Goal: Task Accomplishment & Management: Use online tool/utility

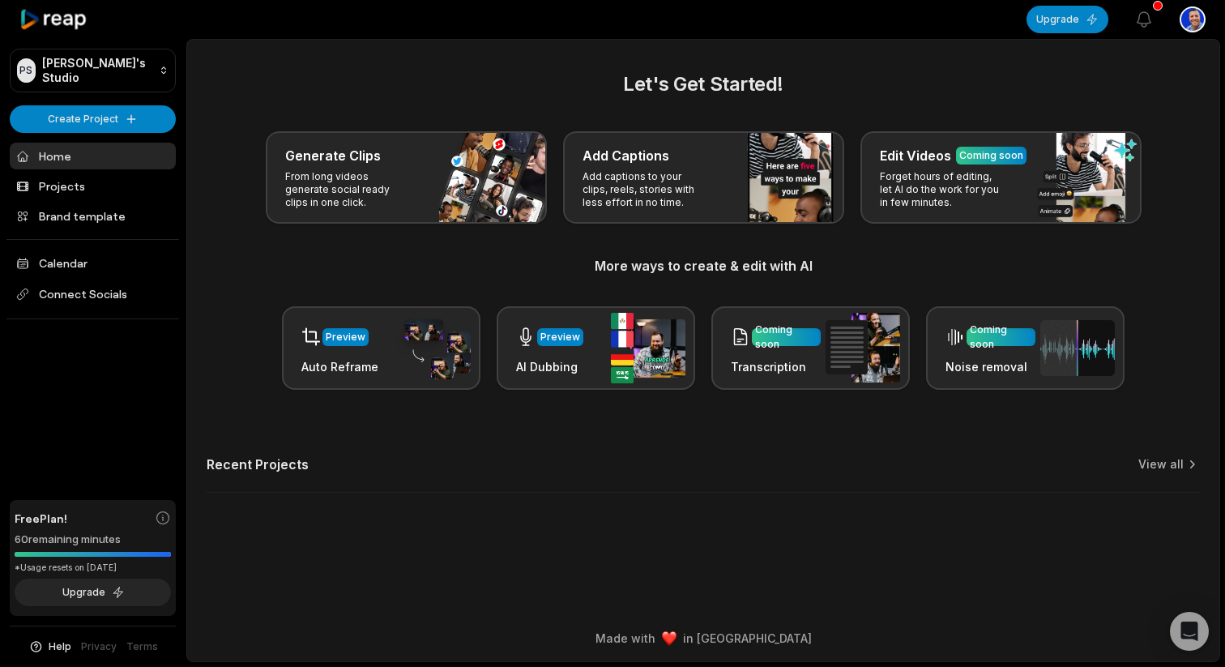
click at [54, 199] on ul "Home Projects Brand template Calendar Connect Socials" at bounding box center [93, 231] width 166 height 177
click at [41, 180] on link "Projects" at bounding box center [93, 186] width 166 height 27
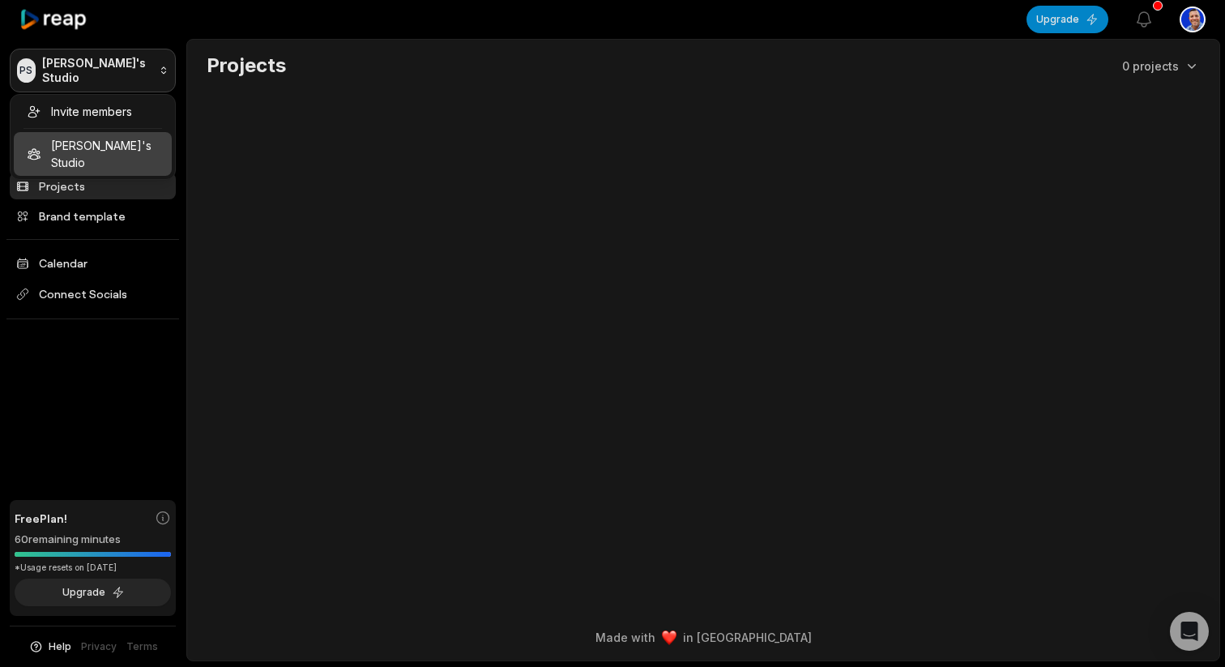
click at [55, 83] on html "PS [PERSON_NAME]'s Studio Create Project Home Projects Brand template Calendar …" at bounding box center [612, 333] width 1225 height 667
click at [302, 198] on html "PS [PERSON_NAME]'s Studio Create Project Home Projects Brand template Calendar …" at bounding box center [612, 333] width 1225 height 667
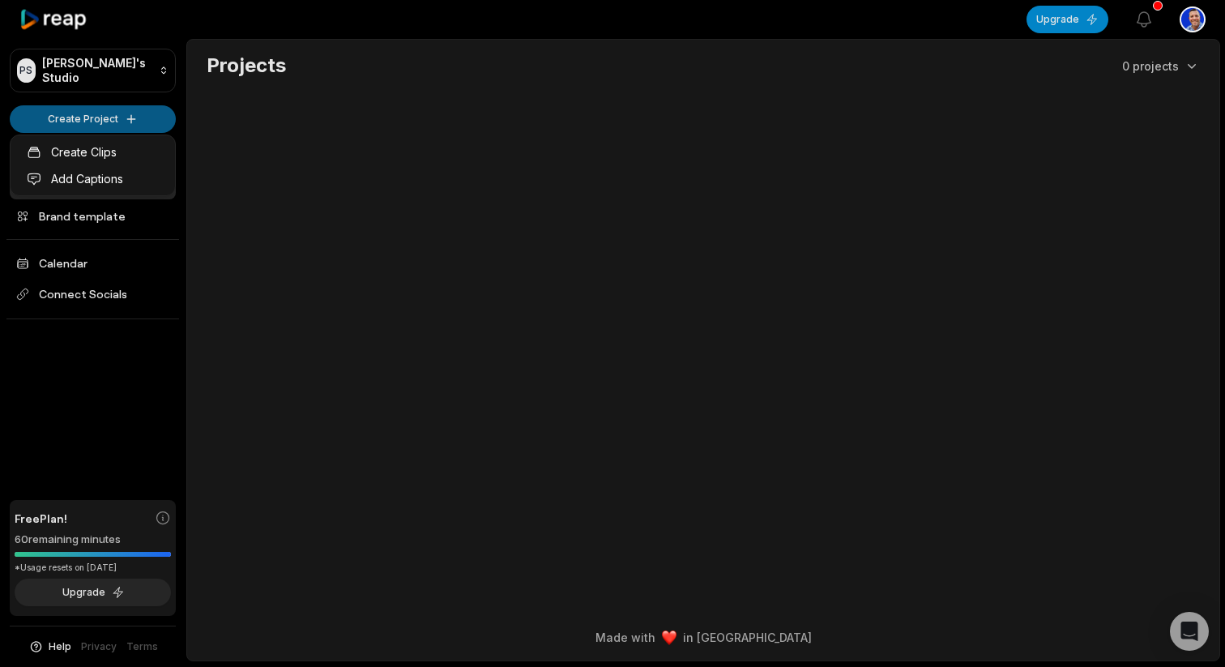
click at [92, 115] on html "PS [PERSON_NAME]'s Studio Create Project Home Projects Brand template Calendar …" at bounding box center [612, 333] width 1225 height 667
click at [77, 156] on link "Create Clips" at bounding box center [93, 152] width 158 height 27
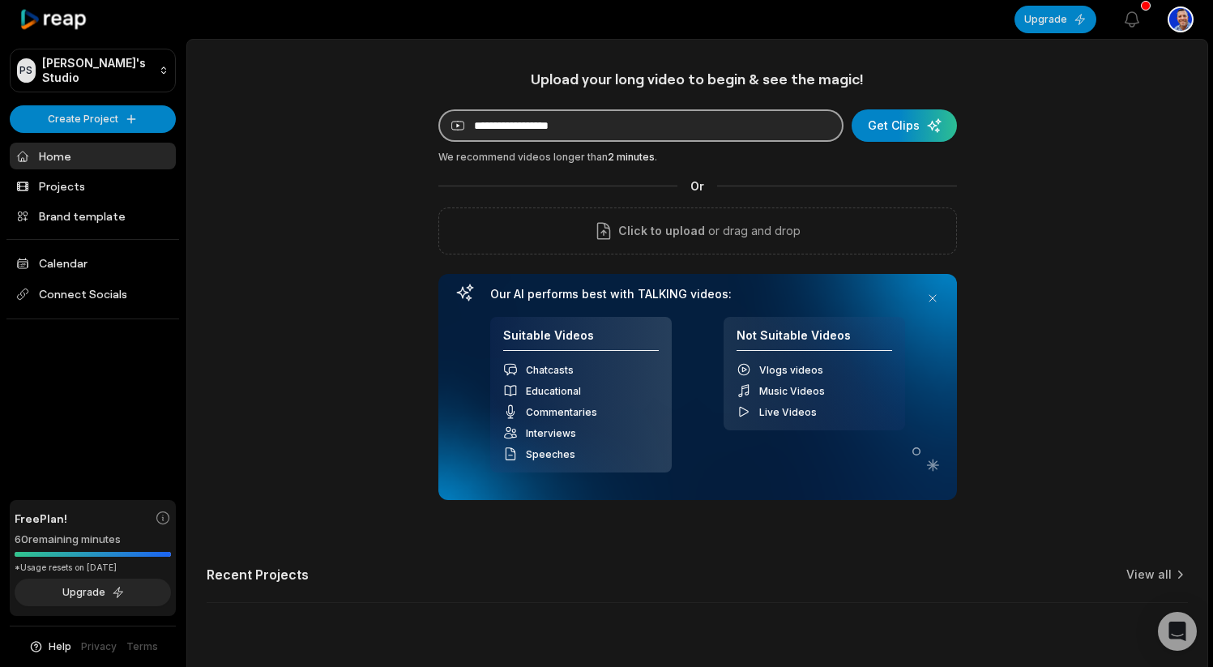
click at [518, 135] on input at bounding box center [640, 125] width 405 height 32
click at [121, 419] on div "PS Paul's Studio Create Project Home Projects Brand template Calendar Connect S…" at bounding box center [93, 333] width 186 height 667
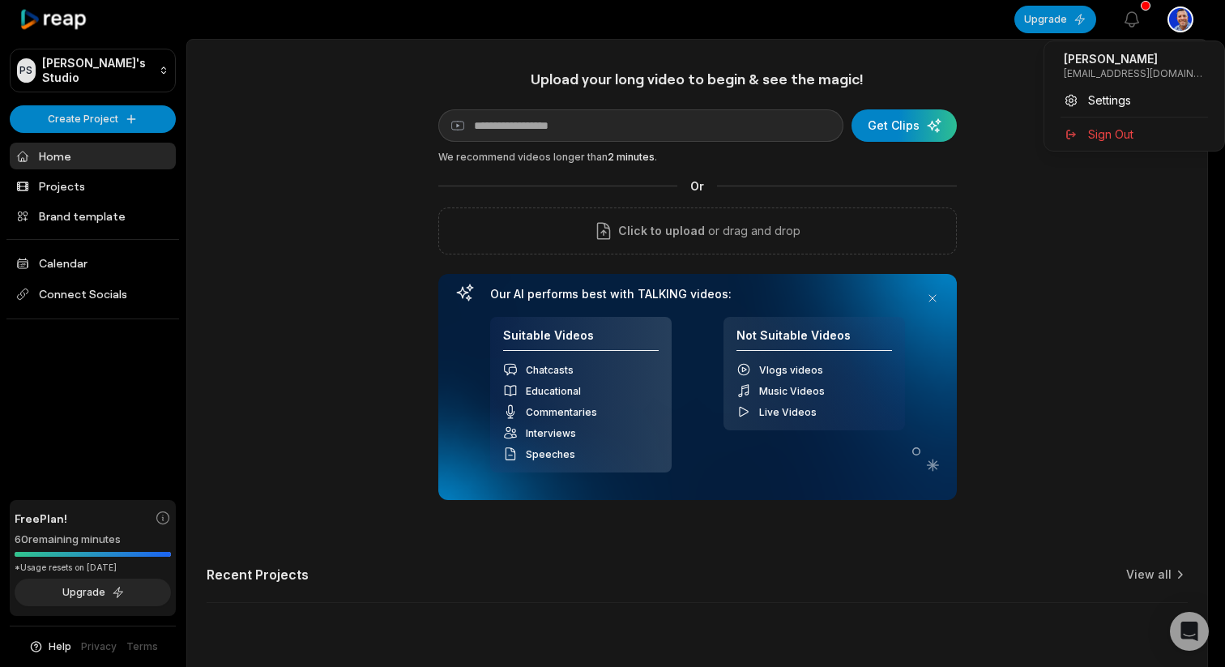
click at [1175, 19] on html "PS Paul's Studio Create Project Home Projects Brand template Calendar Connect S…" at bounding box center [612, 333] width 1225 height 667
click at [1103, 123] on div "Sign Out" at bounding box center [1134, 134] width 167 height 27
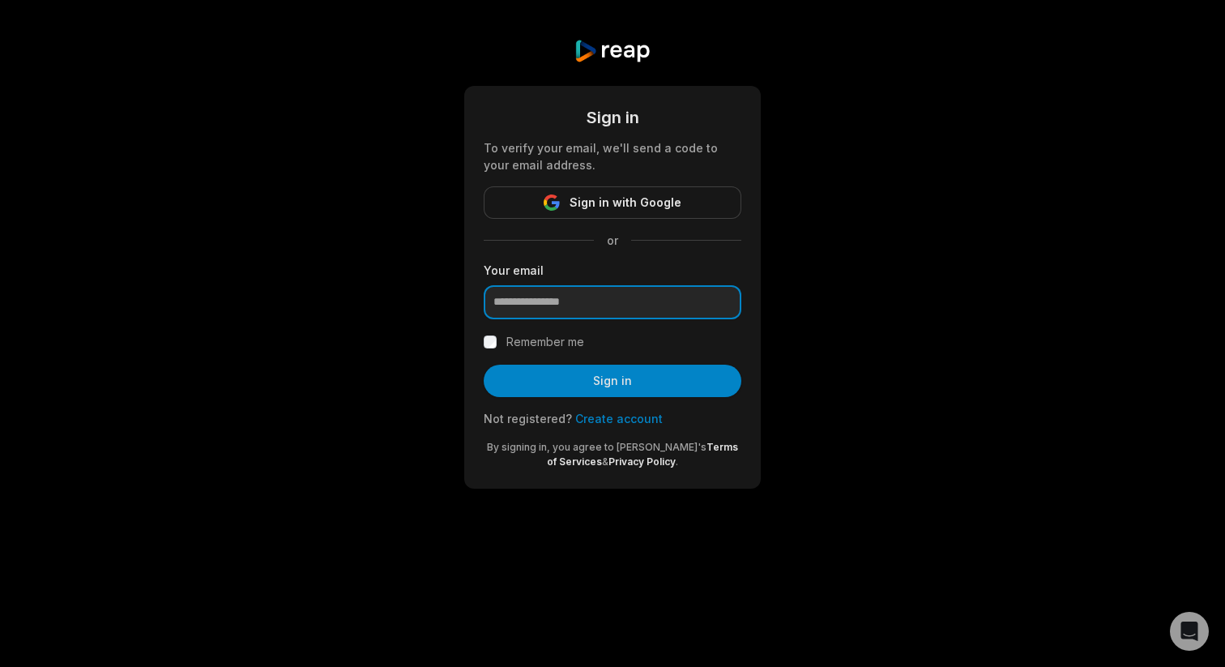
click at [556, 288] on input "email" at bounding box center [613, 302] width 258 height 34
type input "**********"
